Goal: Task Accomplishment & Management: Use online tool/utility

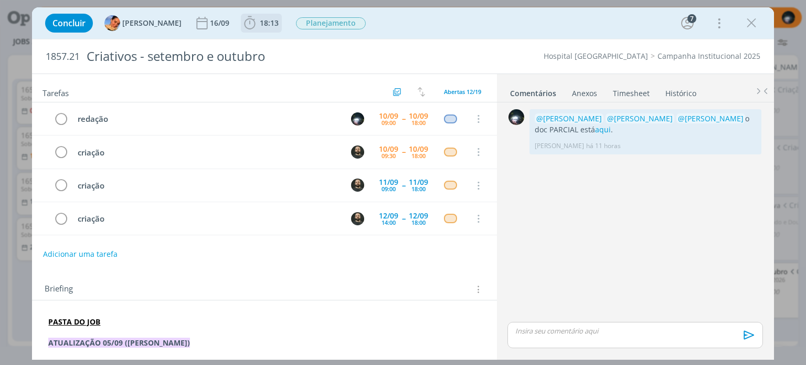
click at [242, 24] on icon "dialog" at bounding box center [250, 23] width 16 height 16
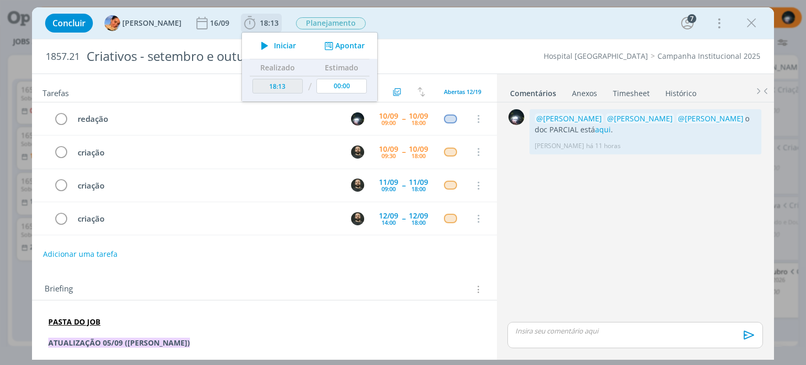
click at [341, 49] on button "Apontar" at bounding box center [344, 45] width 44 height 11
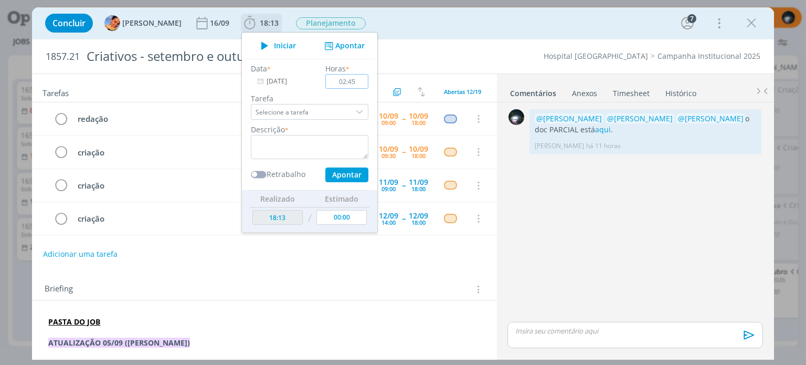
type input "02:45"
click at [302, 145] on textarea "dialog" at bounding box center [310, 147] width 118 height 24
type textarea "redação"
click at [325, 176] on button "Apontar" at bounding box center [346, 174] width 43 height 15
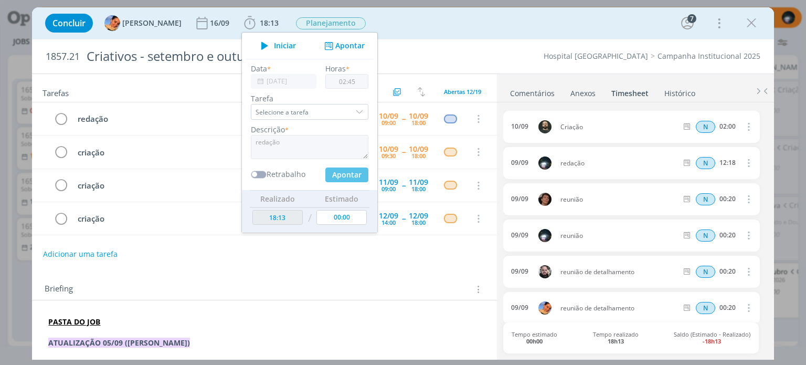
type input "20:58"
type input "00:00"
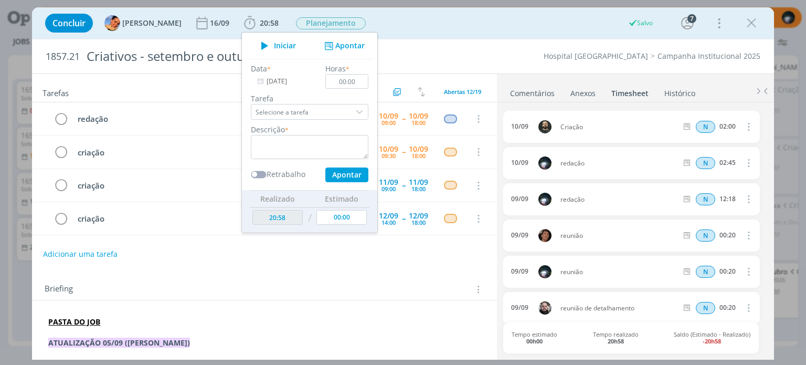
click at [399, 23] on div "Concluir [PERSON_NAME] [DATE] 20:58 Iniciar Apontar Data * [DATE] Horas * 00:00…" at bounding box center [402, 22] width 725 height 25
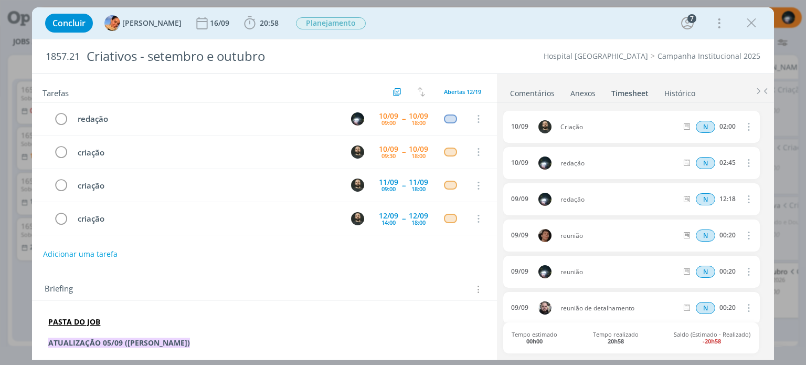
click at [515, 90] on link "Comentários" at bounding box center [532, 90] width 46 height 15
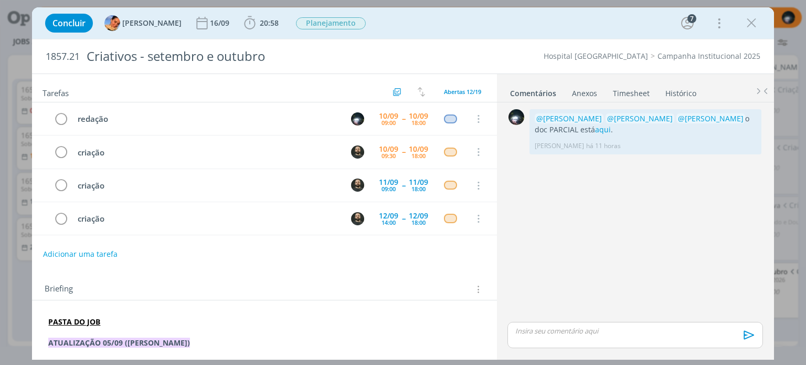
click at [535, 335] on p "dialog" at bounding box center [635, 330] width 238 height 9
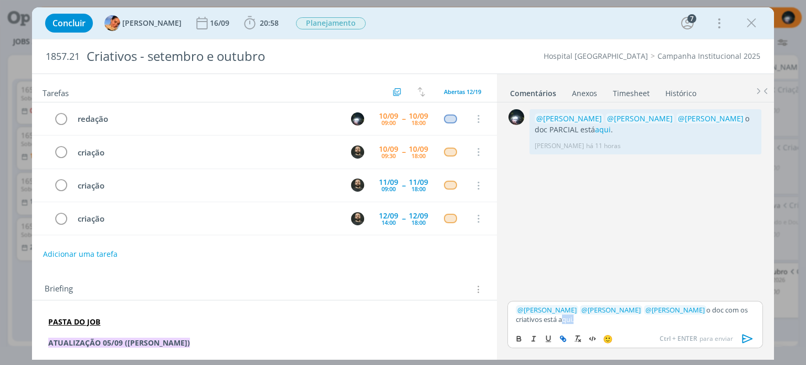
click at [562, 338] on icon "dialog" at bounding box center [561, 336] width 3 height 3
paste input "[URL][DOMAIN_NAME]"
type input "[URL][DOMAIN_NAME]"
click at [637, 297] on link "dialog" at bounding box center [635, 298] width 27 height 9
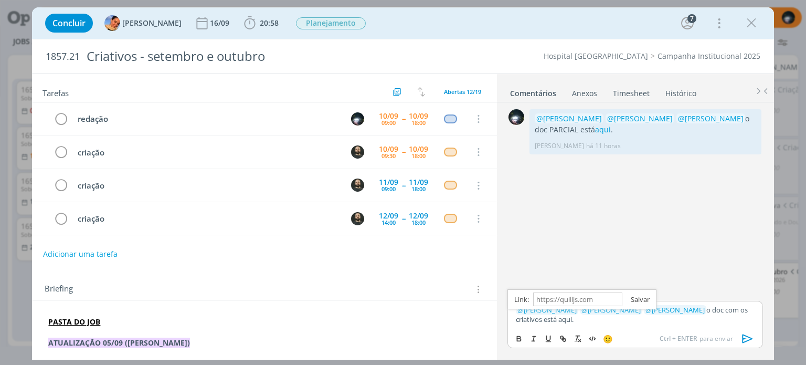
scroll to position [0, 0]
click at [617, 317] on p "﻿ @ [PERSON_NAME] ﻿ ﻿ @ [PERSON_NAME] ﻿ ﻿ @ [PERSON_NAME] ﻿ o doc com os criati…" at bounding box center [635, 314] width 238 height 19
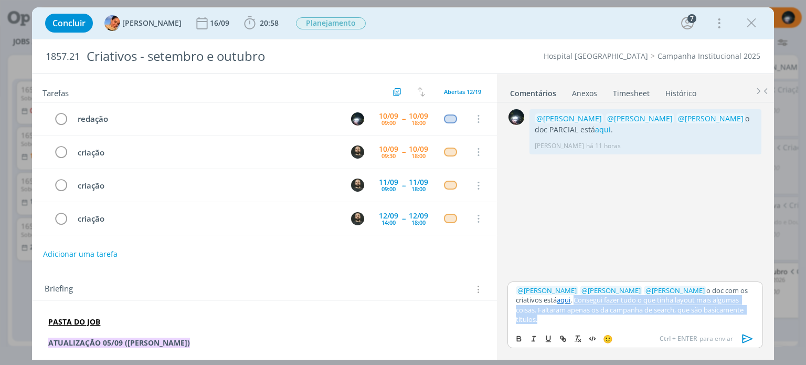
copy p "Consegui fazer tudo o que tinha layout mais algumas coisas. Faltaram apenas os …"
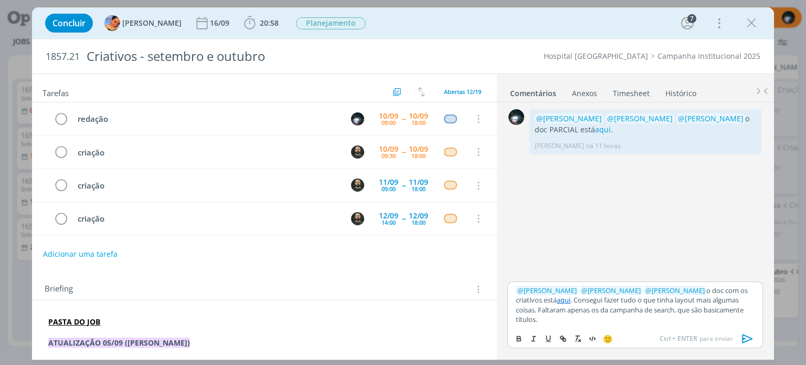
click at [743, 337] on icon "dialog" at bounding box center [748, 338] width 16 height 16
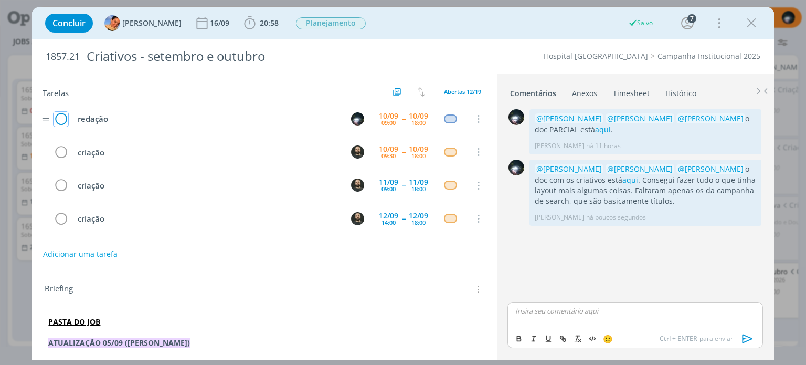
click at [61, 117] on icon "dialog" at bounding box center [61, 119] width 15 height 16
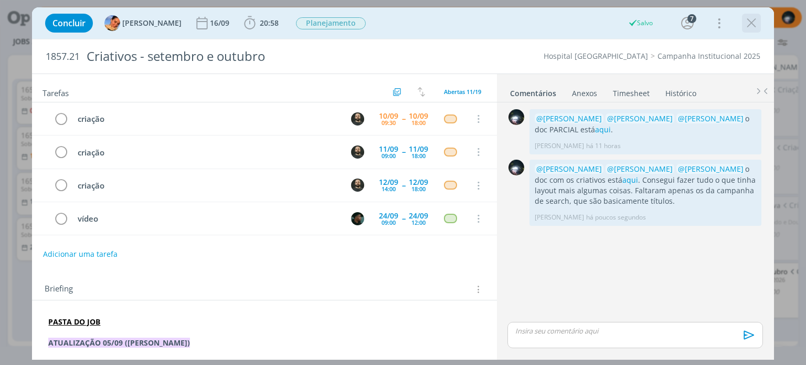
click at [751, 23] on icon "dialog" at bounding box center [751, 23] width 16 height 16
